Goal: Transaction & Acquisition: Purchase product/service

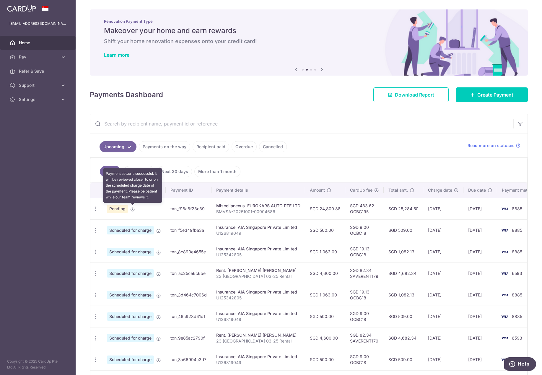
click at [132, 210] on icon at bounding box center [132, 209] width 5 height 5
click at [95, 209] on icon "button" at bounding box center [96, 209] width 6 height 6
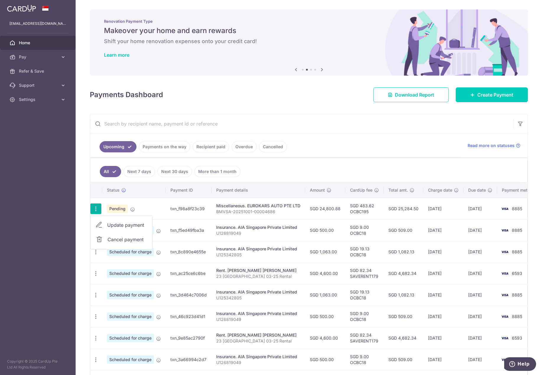
click at [111, 224] on span "Update payment" at bounding box center [127, 225] width 40 height 7
radio input "true"
type input "24,800.88"
type input "17/10/2025"
type input "BMVSA-20251001-00004686"
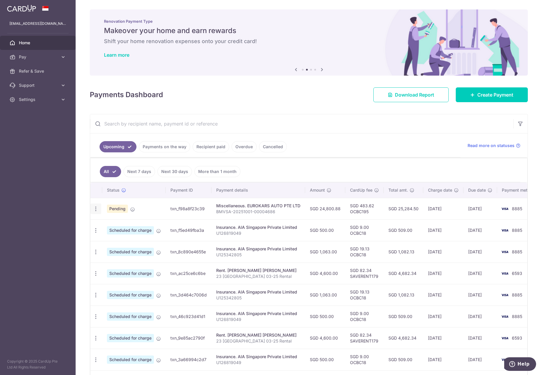
type input "OCBC195"
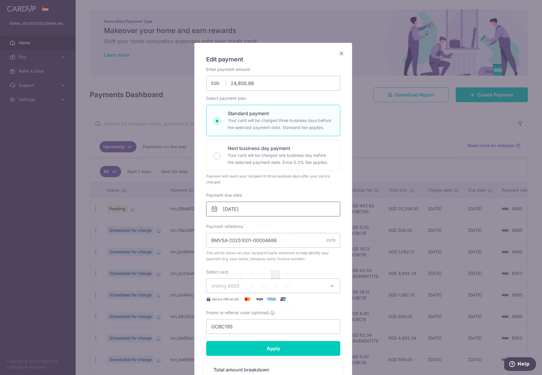
click at [242, 210] on input "17/10/2025" at bounding box center [273, 209] width 134 height 15
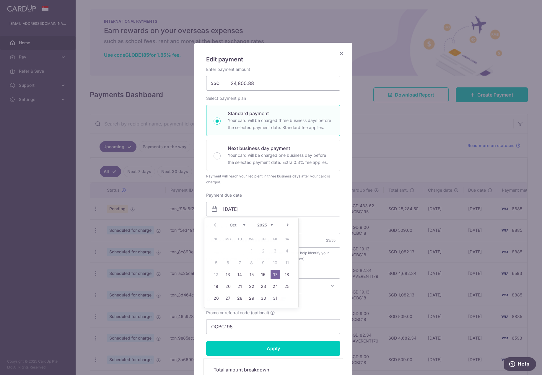
click at [391, 147] on div "Edit payment By clicking apply, you will make changes to all payments to EUROKA…" at bounding box center [271, 187] width 542 height 375
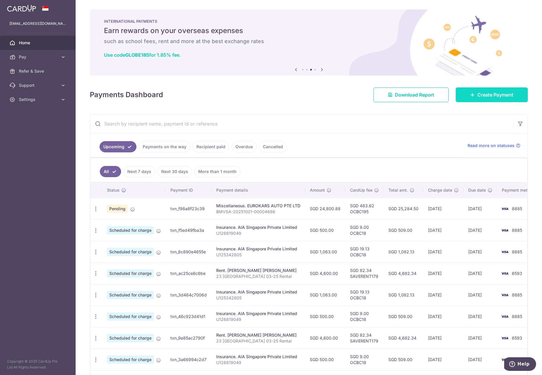
click at [499, 95] on span "Create Payment" at bounding box center [496, 94] width 36 height 7
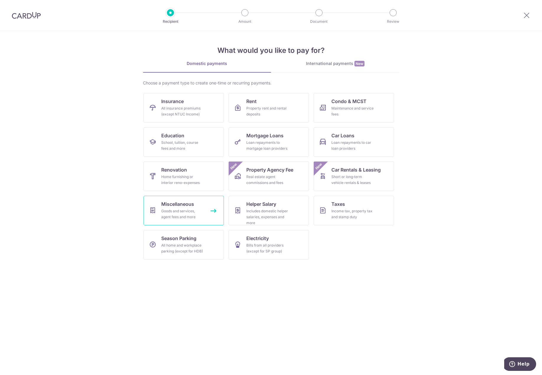
click at [189, 212] on div "Goods and services, agent fees and more" at bounding box center [182, 214] width 43 height 12
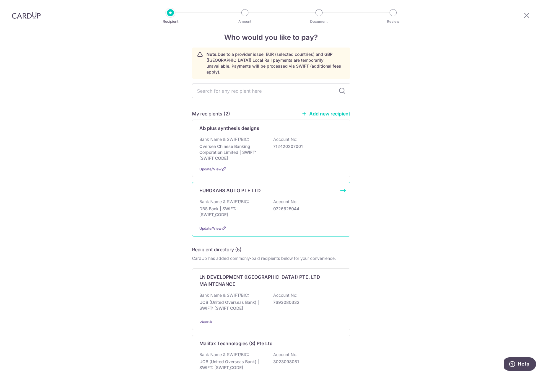
scroll to position [30, 0]
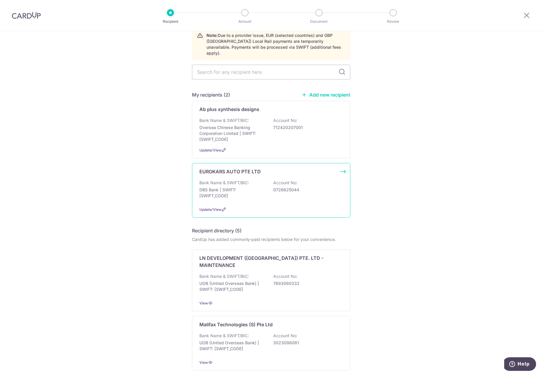
click at [261, 198] on div "EUROKARS AUTO PTE LTD Bank Name & SWIFT/BIC: DBS Bank | SWIFT: DBSSSGSGXXX Acco…" at bounding box center [271, 190] width 158 height 55
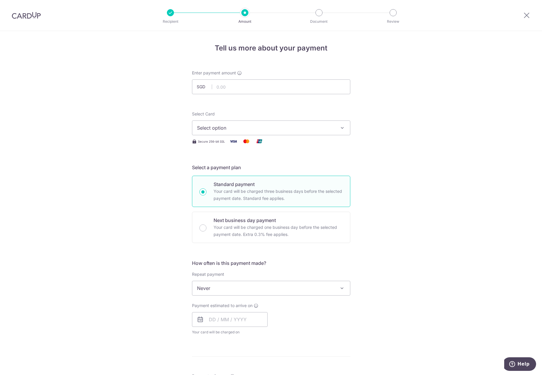
drag, startPoint x: 201, startPoint y: 230, endPoint x: 226, endPoint y: 253, distance: 33.7
click at [202, 230] on input "Next business day payment Your card will be charged one business day before the…" at bounding box center [202, 228] width 7 height 7
radio input "true"
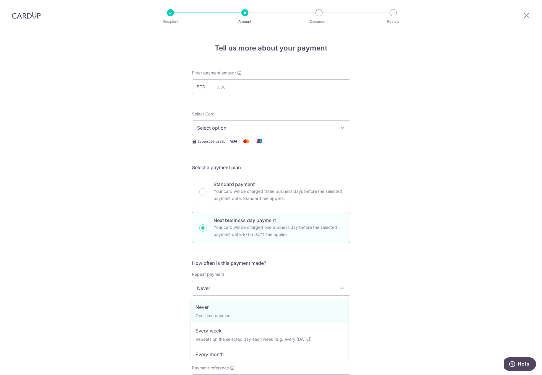
click at [266, 289] on span "Never" at bounding box center [271, 288] width 158 height 14
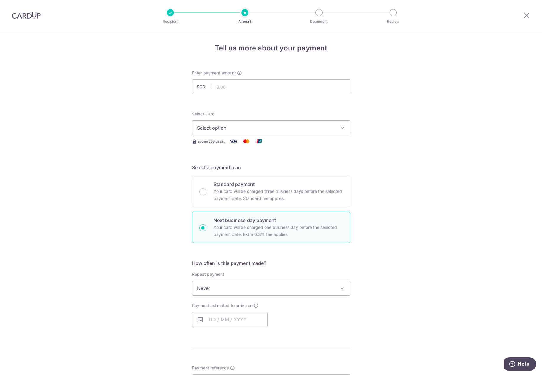
scroll to position [89, 0]
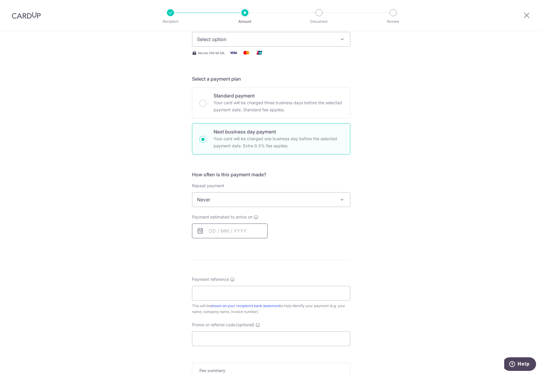
click at [207, 230] on input "text" at bounding box center [230, 231] width 76 height 15
click at [261, 283] on link "10" at bounding box center [263, 284] width 9 height 9
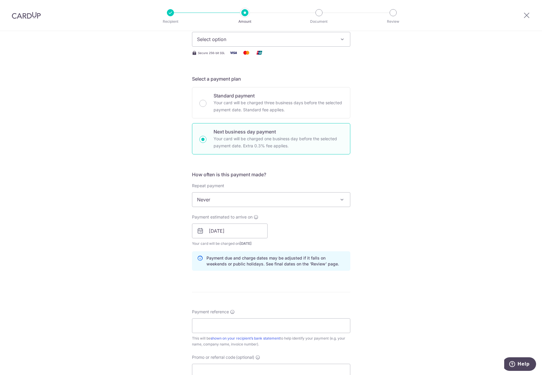
click at [386, 267] on div "Tell us more about your payment Enter payment amount SGD Select Card Select opt…" at bounding box center [271, 235] width 542 height 587
click at [238, 233] on input "[DATE]" at bounding box center [230, 231] width 76 height 15
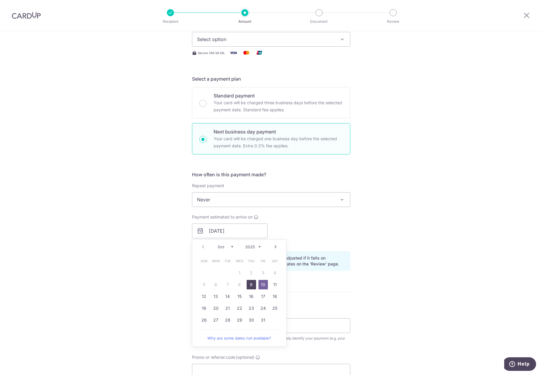
click at [251, 285] on link "9" at bounding box center [251, 284] width 9 height 9
type input "[DATE]"
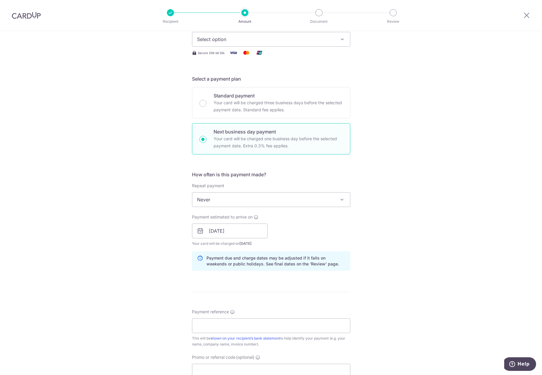
click at [423, 268] on div "Tell us more about your payment Enter payment amount SGD Select Card Select opt…" at bounding box center [271, 235] width 542 height 587
click at [241, 235] on input "[DATE]" at bounding box center [230, 231] width 76 height 15
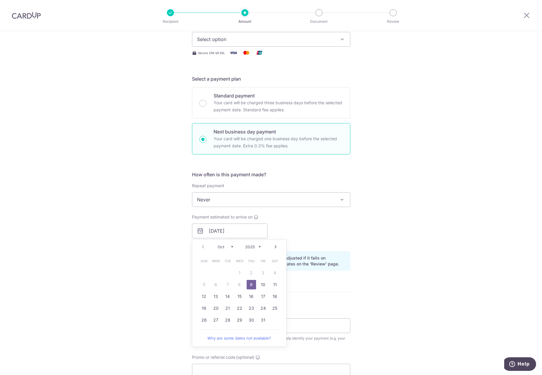
click at [425, 233] on div "Tell us more about your payment Enter payment amount SGD Select Card Select opt…" at bounding box center [271, 235] width 542 height 587
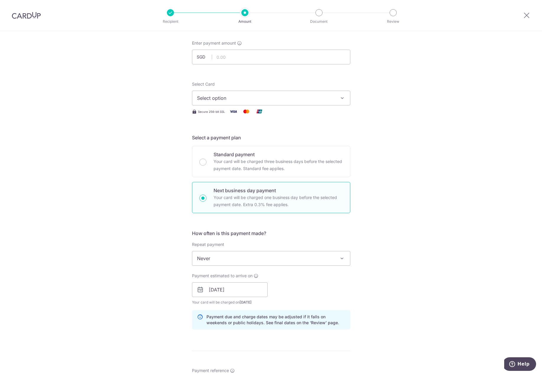
scroll to position [0, 0]
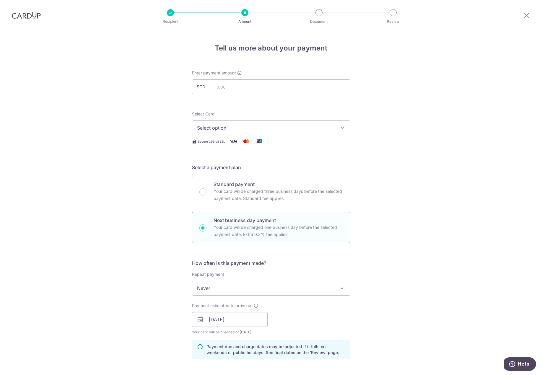
click at [18, 14] on img at bounding box center [26, 15] width 29 height 7
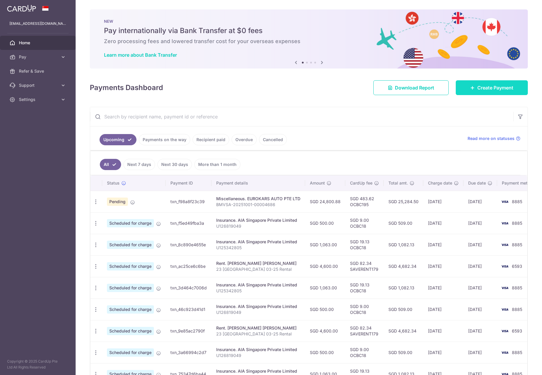
click at [483, 93] on link "Create Payment" at bounding box center [492, 87] width 72 height 15
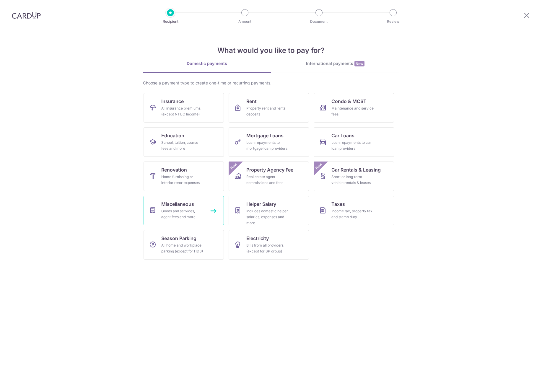
click at [190, 211] on div "Goods and services, agent fees and more" at bounding box center [182, 214] width 43 height 12
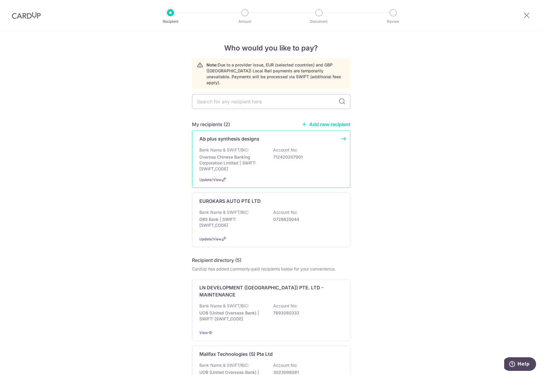
click at [288, 148] on div "Bank Name & SWIFT/BIC: Oversea Chinese Banking Corporation Limited | SWIFT: [SW…" at bounding box center [271, 159] width 144 height 25
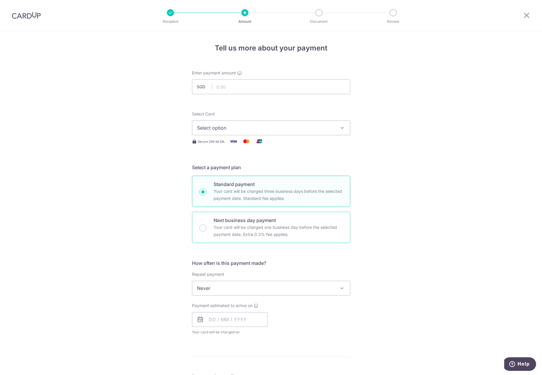
click at [265, 235] on p "Your card will be charged one business day before the selected payment date. Ex…" at bounding box center [278, 231] width 129 height 14
click at [207, 232] on input "Next business day payment Your card will be charged one business day before the…" at bounding box center [202, 228] width 7 height 7
radio input "false"
radio input "true"
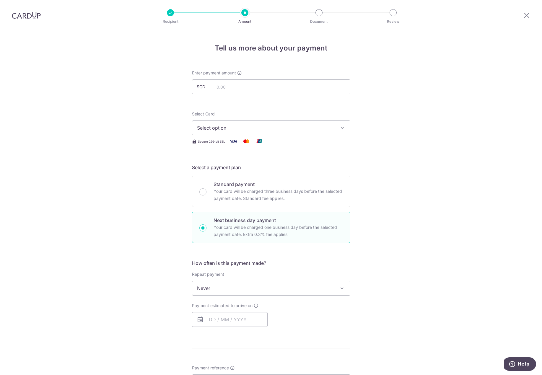
click at [340, 289] on span at bounding box center [342, 288] width 7 height 7
click at [407, 275] on div "Tell us more about your payment Enter payment amount SGD Select Card Select opt…" at bounding box center [271, 293] width 542 height 525
click at [215, 325] on input "text" at bounding box center [230, 319] width 76 height 15
click at [326, 334] on form "Enter payment amount SGD Select Card Select option Add credit card Your Cards *…" at bounding box center [271, 299] width 158 height 458
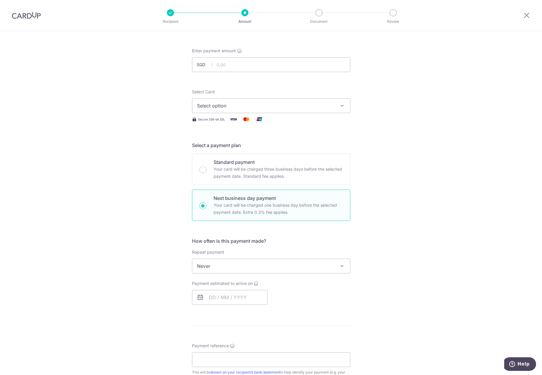
scroll to position [59, 0]
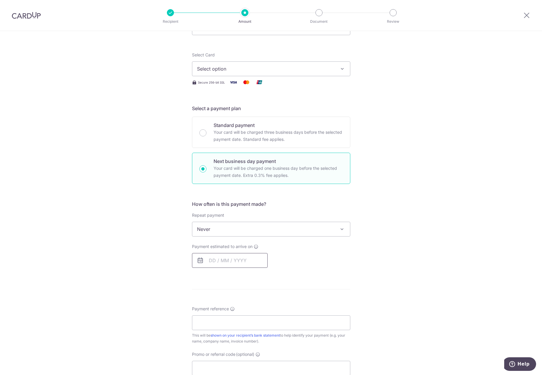
drag, startPoint x: 235, startPoint y: 263, endPoint x: 236, endPoint y: 269, distance: 6.7
click at [234, 262] on input "text" at bounding box center [230, 260] width 76 height 15
drag, startPoint x: 263, startPoint y: 313, endPoint x: 296, endPoint y: 305, distance: 33.8
click at [263, 313] on link "10" at bounding box center [263, 314] width 9 height 9
type input "[DATE]"
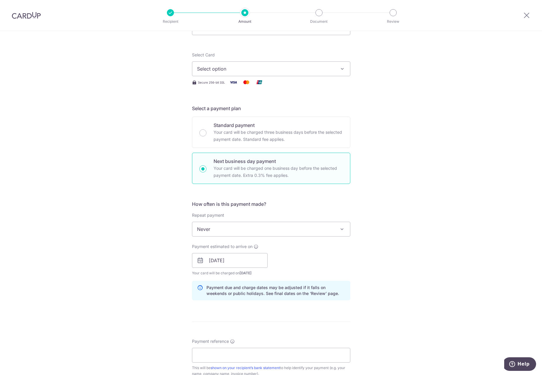
click at [392, 274] on div "Tell us more about your payment Enter payment amount SGD Select Card Select opt…" at bounding box center [271, 265] width 542 height 587
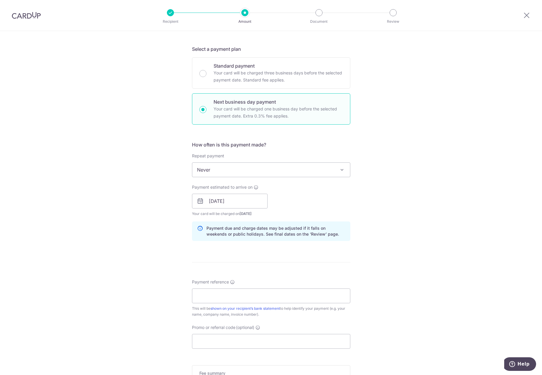
scroll to position [118, 0]
click at [220, 296] on input "Payment reference" at bounding box center [271, 296] width 158 height 15
click at [468, 265] on div "Tell us more about your payment Enter payment amount SGD Select Card Select opt…" at bounding box center [271, 206] width 542 height 587
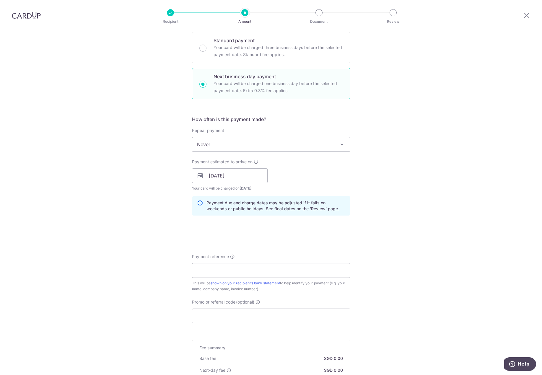
scroll to position [177, 0]
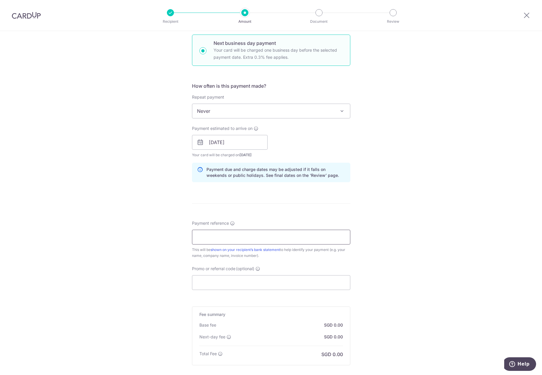
click at [231, 232] on input "Payment reference" at bounding box center [271, 237] width 158 height 15
type input "U12802220"
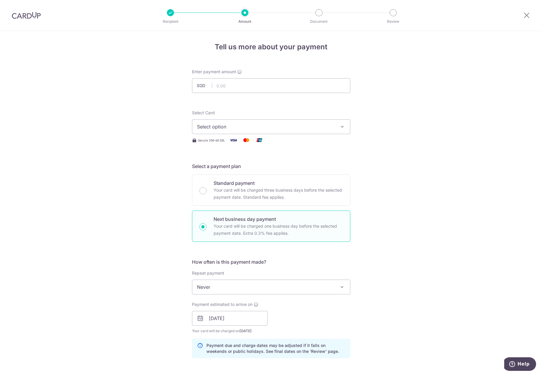
scroll to position [0, 0]
click at [260, 89] on input "text" at bounding box center [271, 86] width 158 height 15
click at [261, 87] on input "24800" at bounding box center [271, 86] width 158 height 15
type input "24,800.00"
drag, startPoint x: 398, startPoint y: 114, endPoint x: 402, endPoint y: 47, distance: 67.2
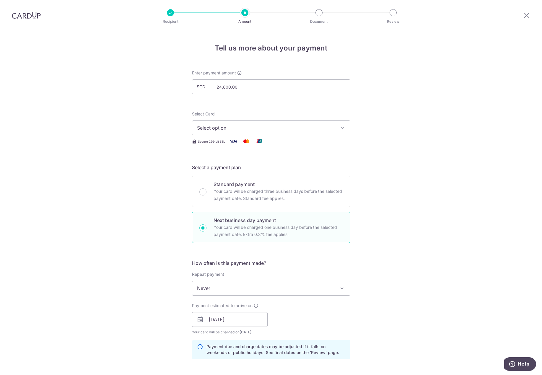
click at [400, 108] on div "Tell us more about your payment Enter payment amount SGD 24,800.00 24800.00 Sel…" at bounding box center [271, 324] width 542 height 587
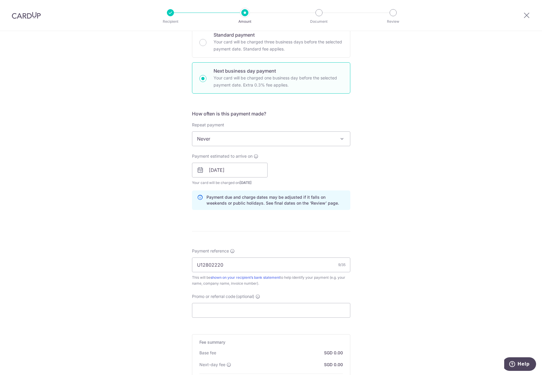
scroll to position [177, 0]
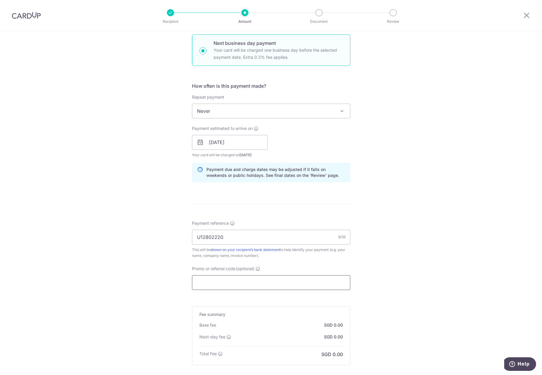
click at [244, 285] on input "Promo or referral code (optional)" at bounding box center [271, 282] width 158 height 15
paste input "OCBC195"
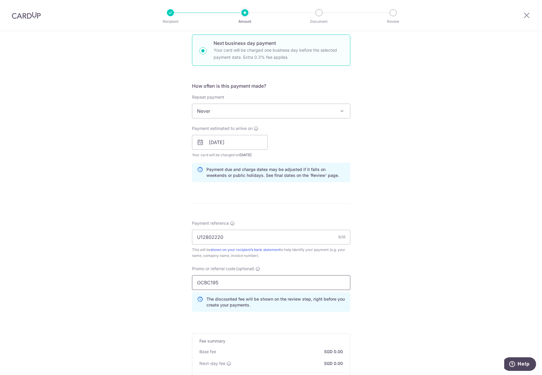
type input "OCBC195"
click at [442, 257] on div "Tell us more about your payment Enter payment amount SGD 24,800.00 24800.00 Sel…" at bounding box center [271, 161] width 542 height 614
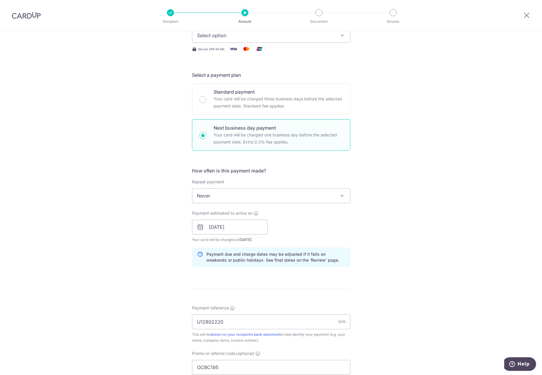
scroll to position [0, 0]
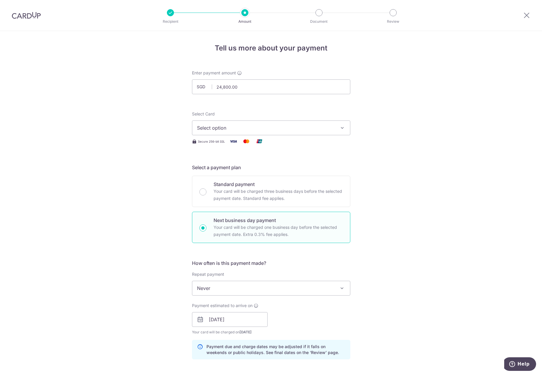
click at [282, 130] on span "Select option" at bounding box center [266, 127] width 138 height 7
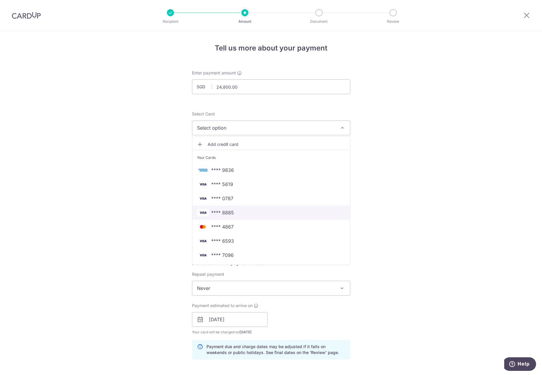
click at [231, 210] on span "**** 8885" at bounding box center [222, 212] width 23 height 7
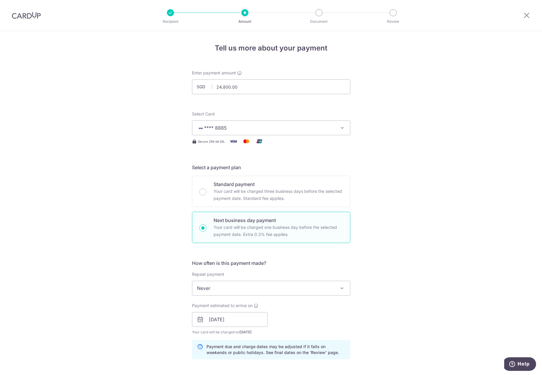
click at [409, 191] on div "Tell us more about your payment Enter payment amount SGD 24,800.00 24800.00 Sel…" at bounding box center [271, 338] width 542 height 614
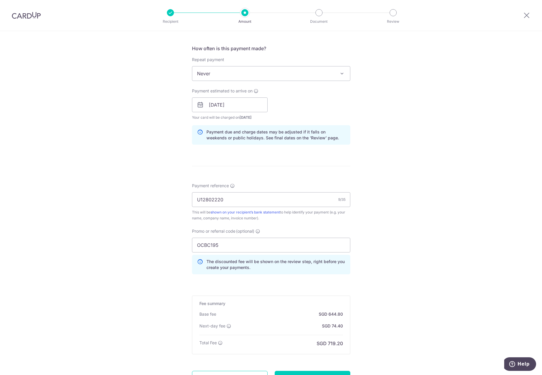
scroll to position [270, 0]
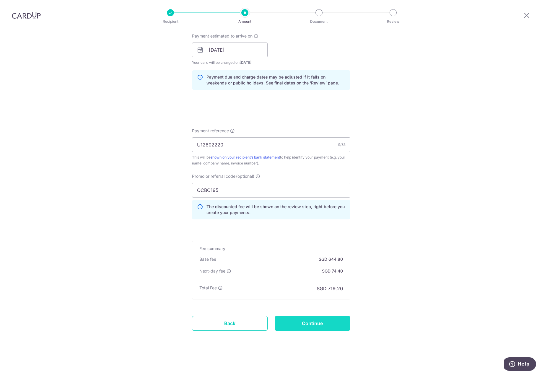
click at [325, 325] on input "Continue" at bounding box center [313, 323] width 76 height 15
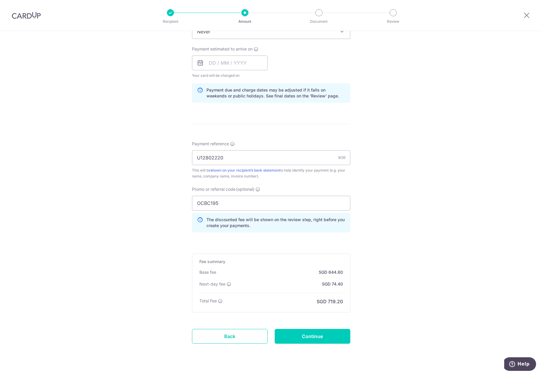
scroll to position [270, 0]
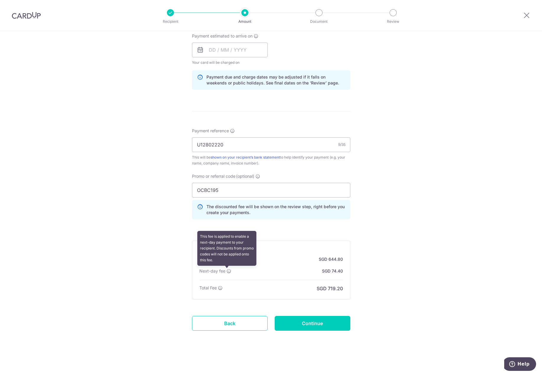
click at [228, 271] on icon at bounding box center [229, 271] width 5 height 5
click at [396, 237] on div "Tell us more about your payment Enter payment amount SGD 24,800.00 24800.00 Sel…" at bounding box center [271, 68] width 542 height 614
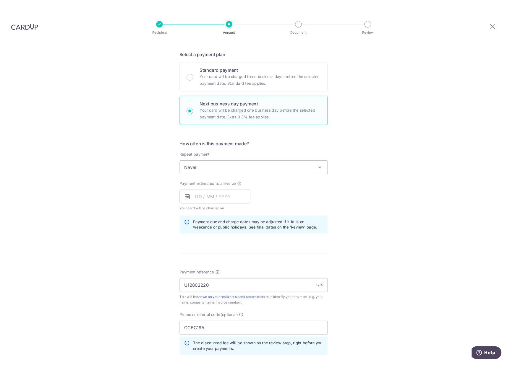
scroll to position [0, 0]
